Goal: Information Seeking & Learning: Check status

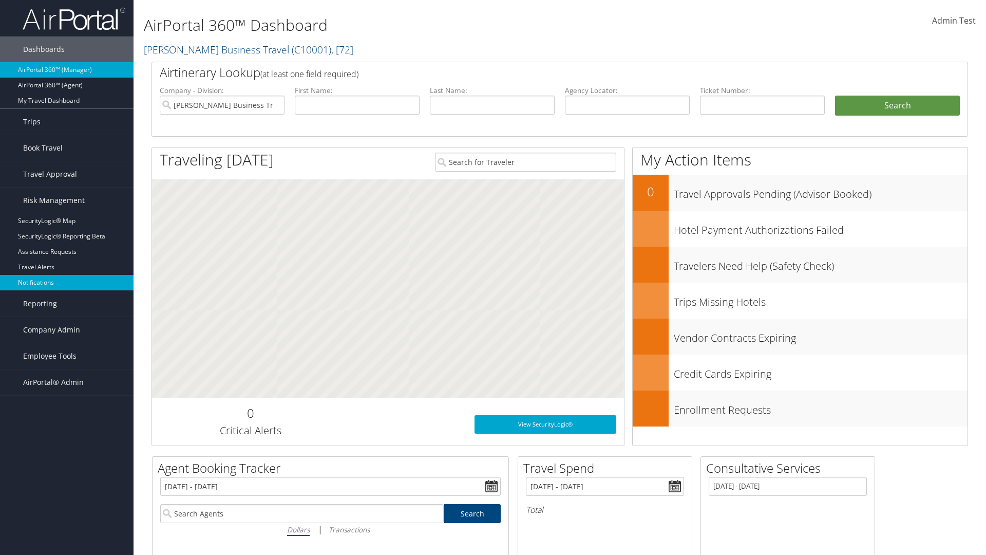
click at [67, 282] on link "Notifications" at bounding box center [67, 282] width 134 height 15
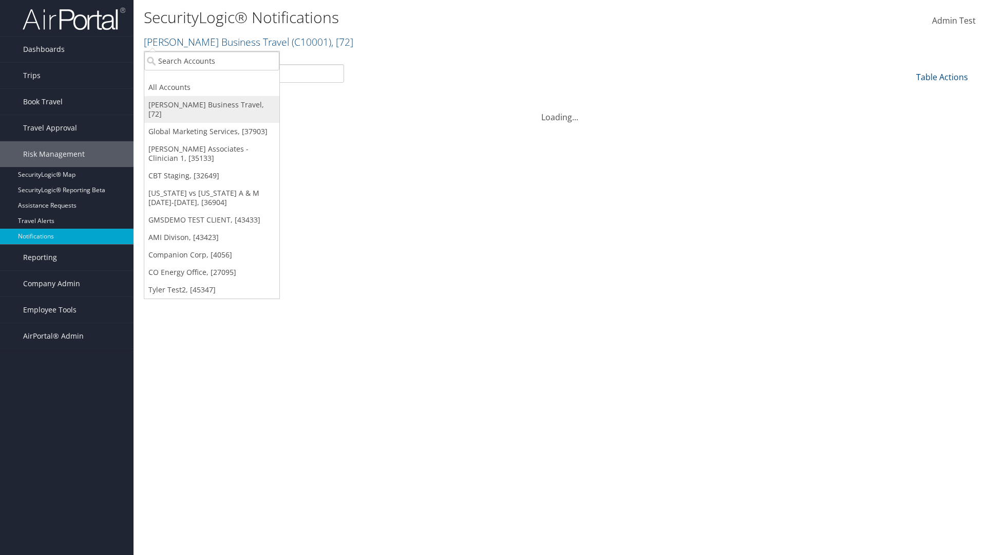
click at [212, 105] on link "[PERSON_NAME] Business Travel, [72]" at bounding box center [211, 109] width 135 height 27
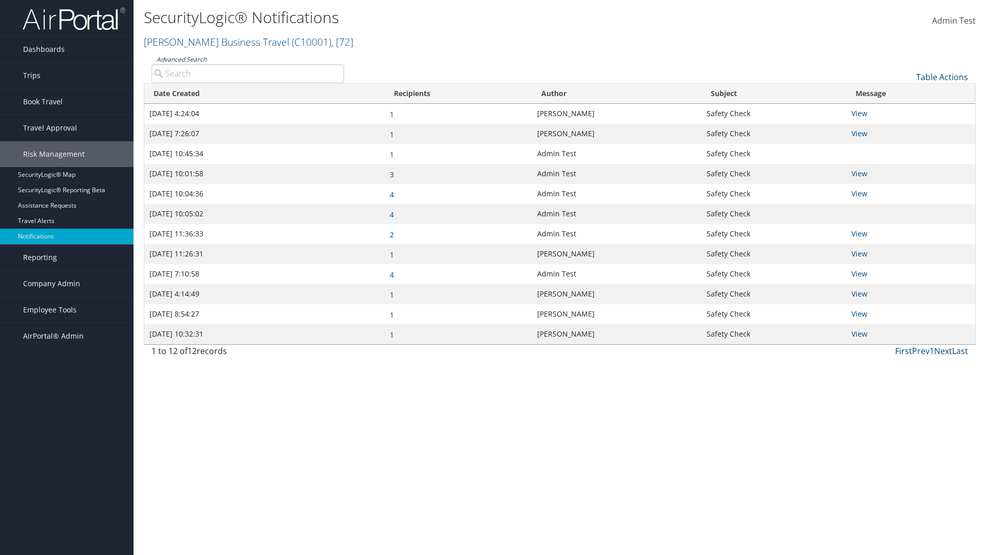
click at [181, 59] on link "Advanced Search" at bounding box center [182, 59] width 50 height 9
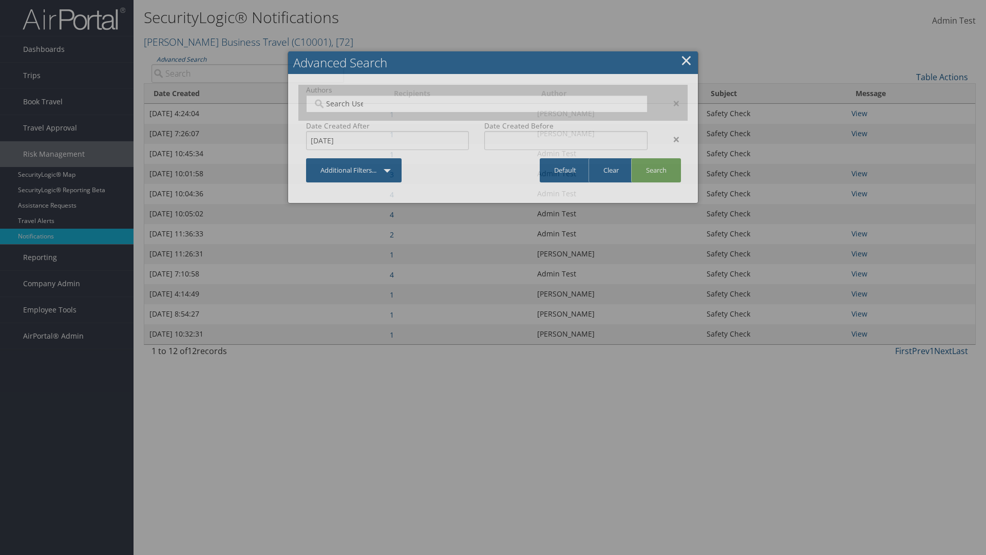
click at [671, 139] on div "×" at bounding box center [671, 139] width 32 height 12
click at [671, 103] on div "×" at bounding box center [671, 103] width 32 height 12
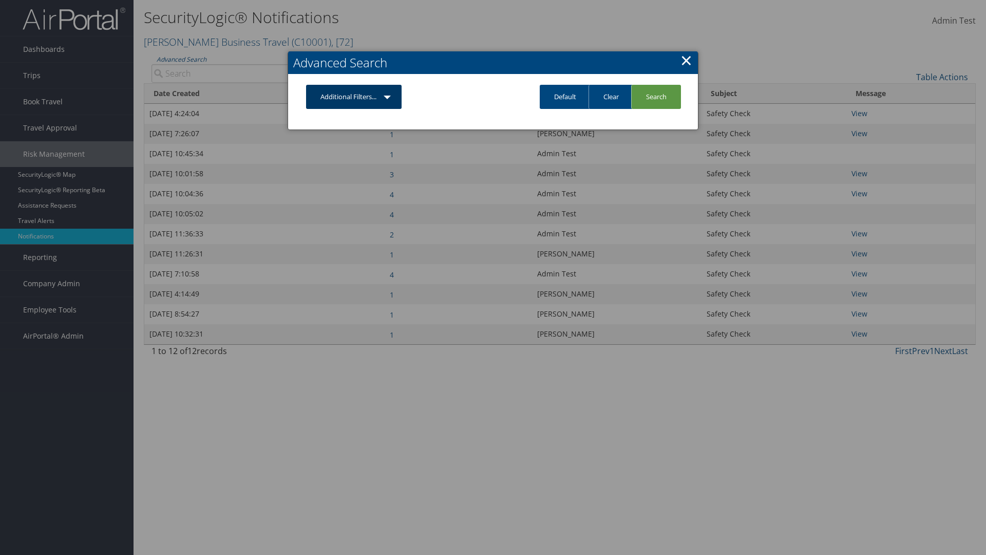
click at [354, 97] on link "Additional Filters..." at bounding box center [354, 97] width 96 height 24
click at [0, 0] on link "Author" at bounding box center [0, 0] width 0 height 0
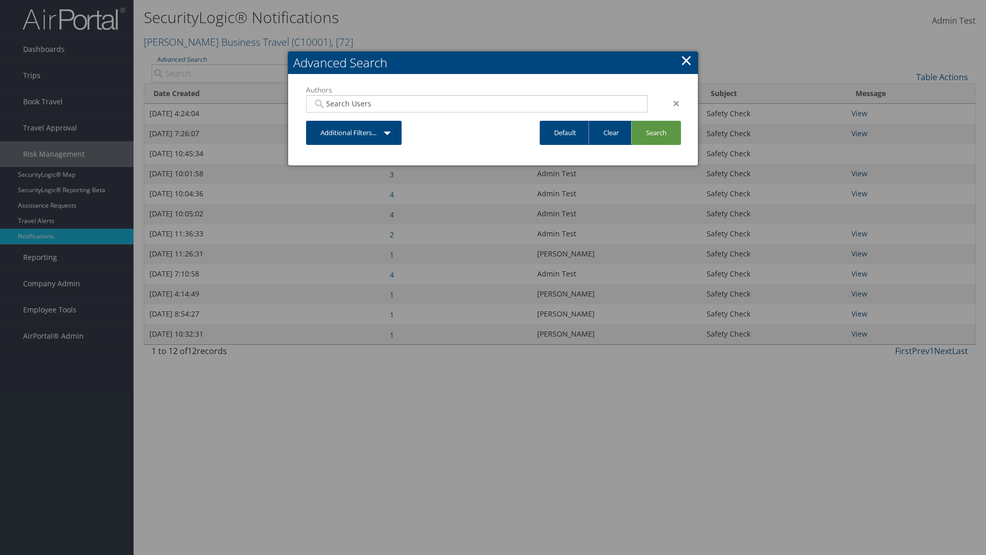
click at [354, 132] on link "Additional Filters..." at bounding box center [354, 133] width 96 height 24
click at [0, 0] on link "Date Created" at bounding box center [0, 0] width 0 height 0
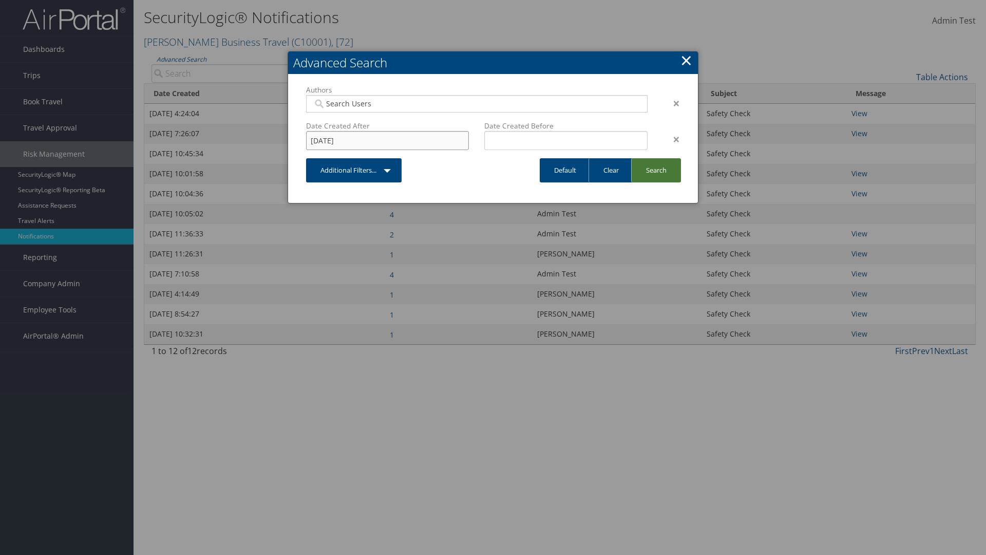
type input "8/11/2025"
click at [656, 170] on link "Search" at bounding box center [656, 170] width 50 height 24
